Goal: Task Accomplishment & Management: Manage account settings

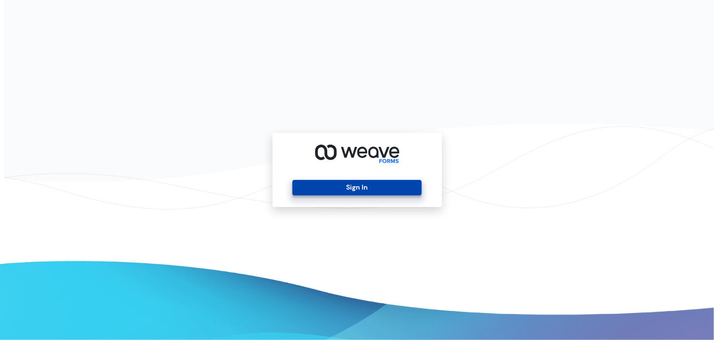
click at [358, 193] on button "Sign In" at bounding box center [357, 187] width 129 height 15
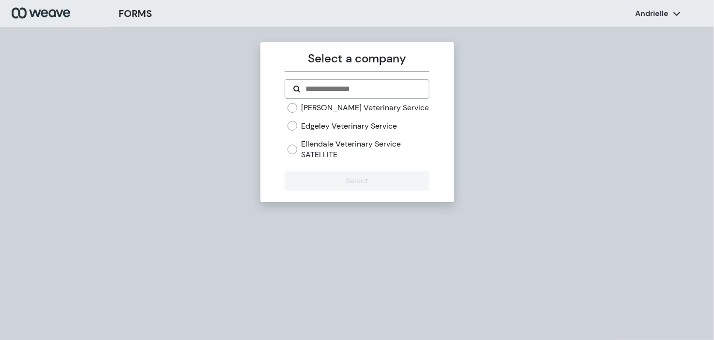
click at [305, 125] on label "Edgeley Veterinary Service" at bounding box center [349, 126] width 96 height 11
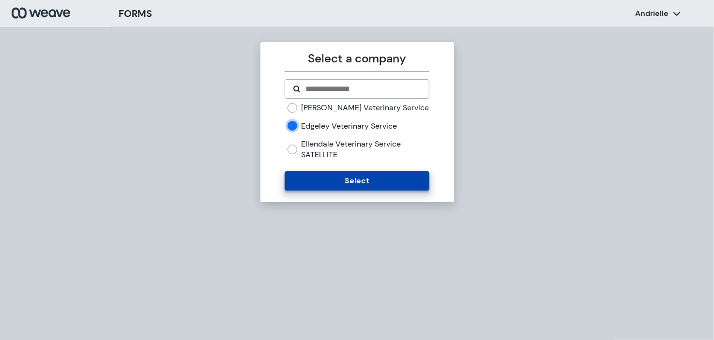
click at [349, 180] on button "Select" at bounding box center [357, 180] width 145 height 19
